Goal: Find specific page/section: Find specific page/section

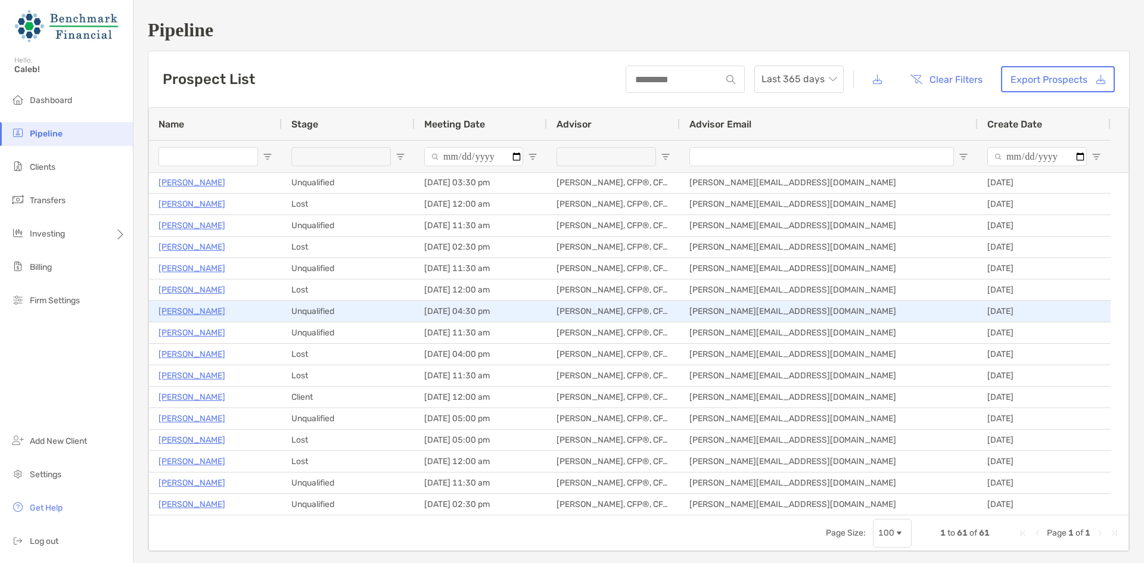
scroll to position [966, 0]
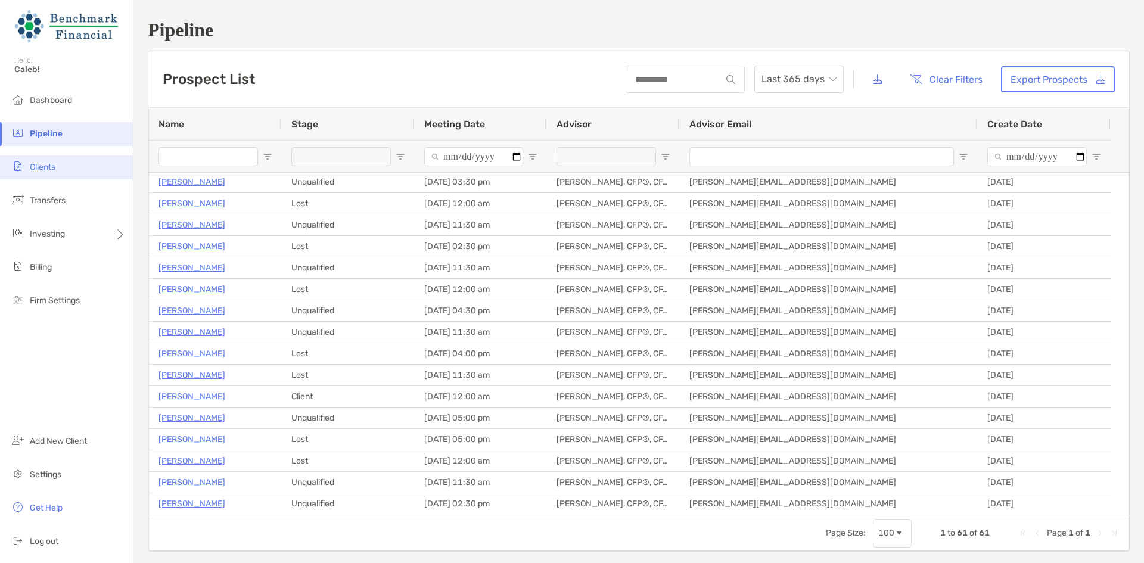
click at [61, 167] on li "Clients" at bounding box center [66, 168] width 133 height 24
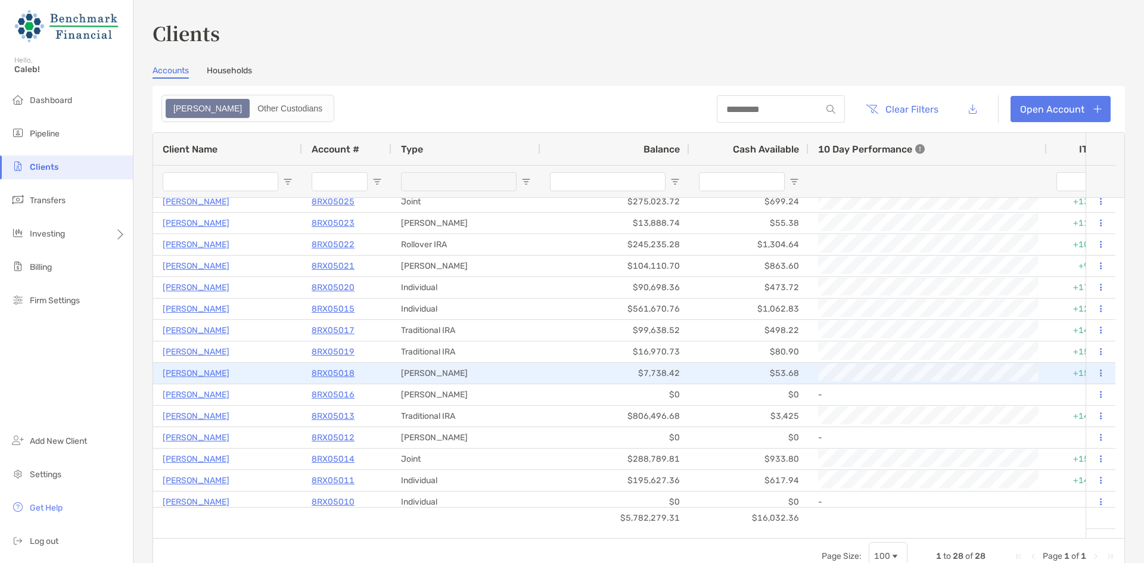
scroll to position [269, 0]
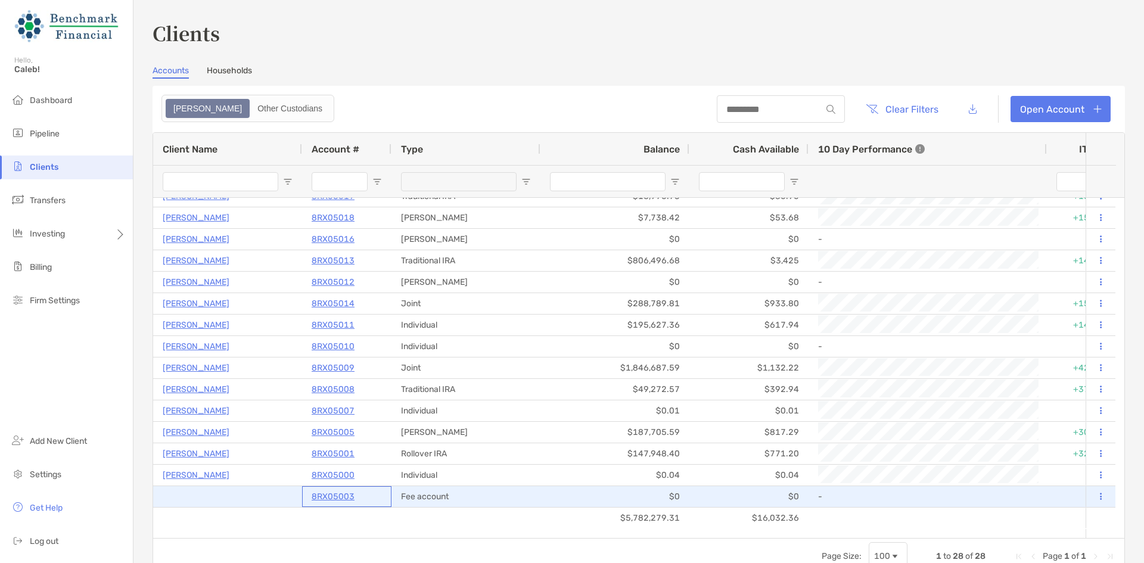
click at [330, 497] on p "8RX05003" at bounding box center [333, 496] width 43 height 15
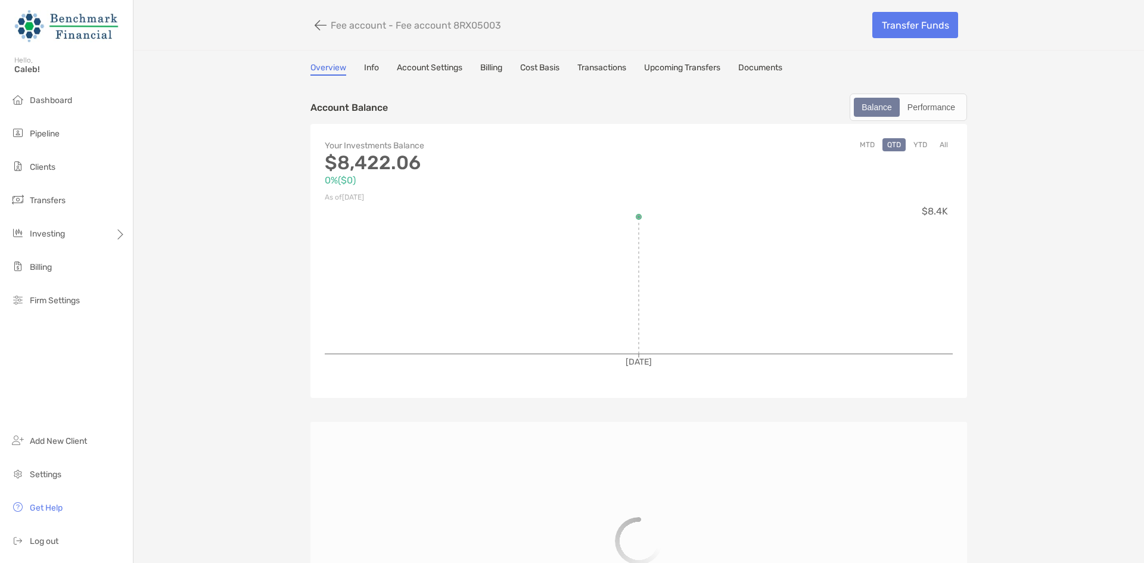
click at [767, 68] on link "Documents" at bounding box center [760, 69] width 44 height 13
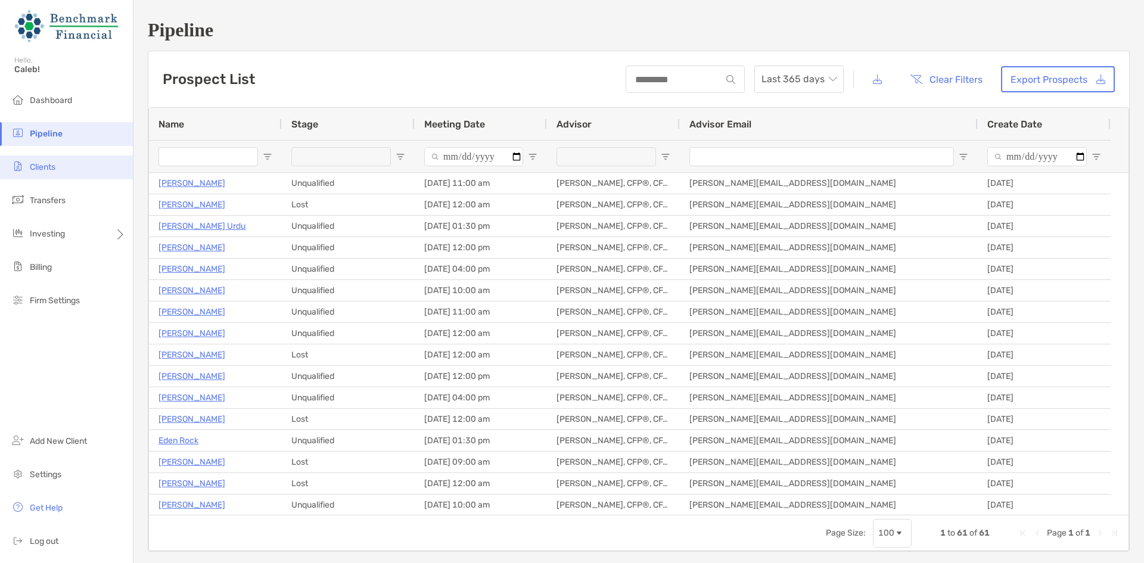
click at [80, 156] on li "Clients" at bounding box center [66, 168] width 133 height 24
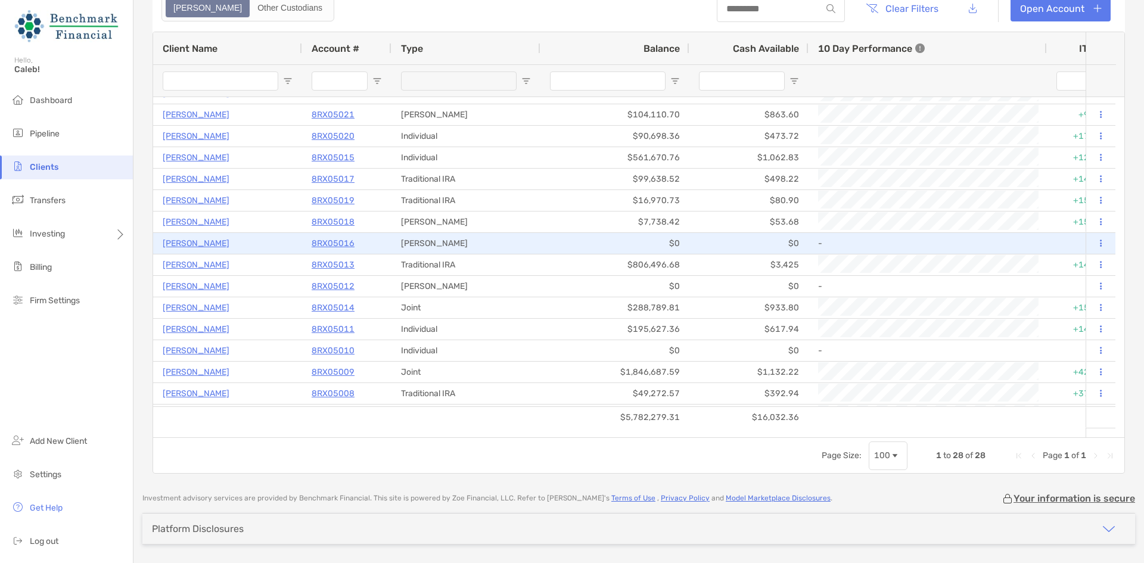
scroll to position [269, 0]
